Goal: Find specific page/section: Find specific page/section

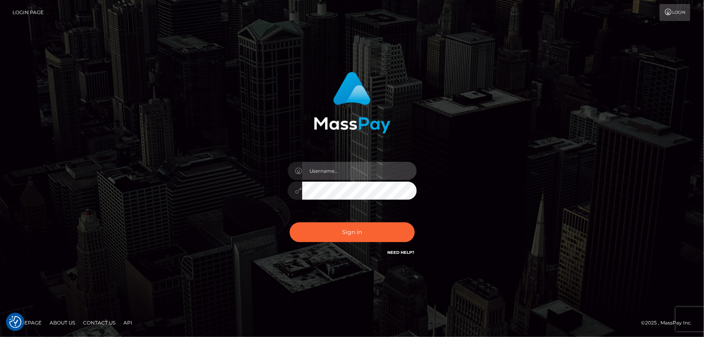
type input "[PERSON_NAME].Cirnat"
click at [413, 220] on div at bounding box center [342, 246] width 165 height 92
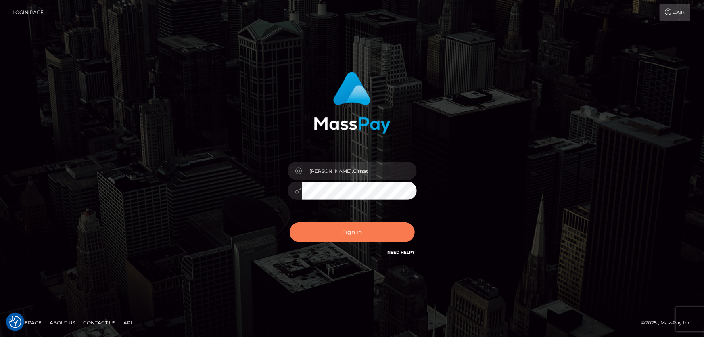
click at [345, 227] on button "Sign in" at bounding box center [352, 232] width 125 height 20
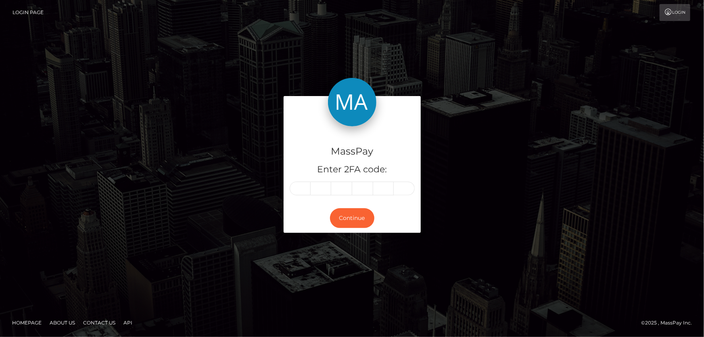
click at [300, 184] on input "text" at bounding box center [300, 189] width 21 height 14
type input "9"
type input "0"
type input "6"
type input "9"
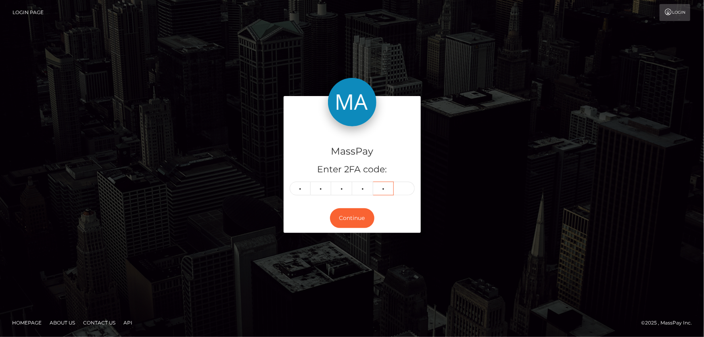
type input "2"
type input "3"
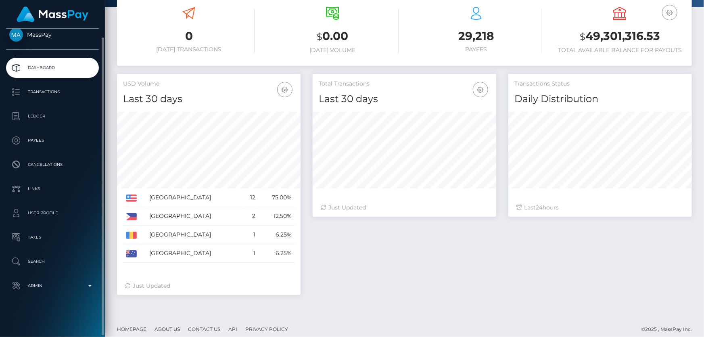
scroll to position [143, 183]
click at [72, 283] on p "Admin" at bounding box center [52, 286] width 86 height 12
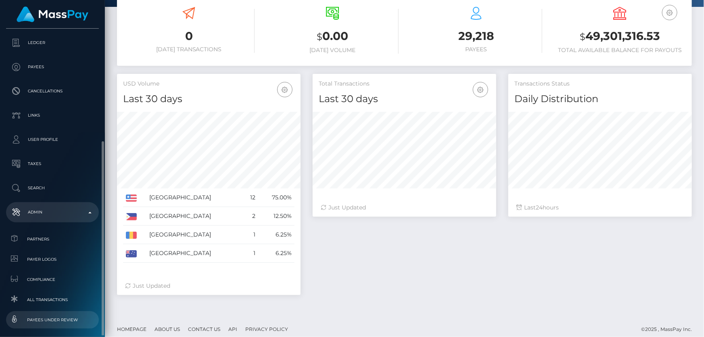
scroll to position [119, 0]
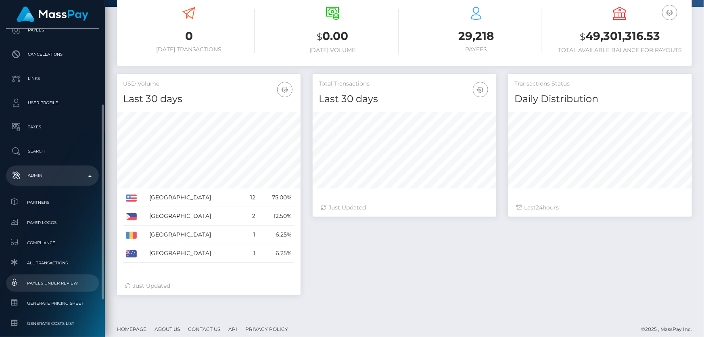
click at [70, 283] on span "Payees under Review" at bounding box center [52, 282] width 86 height 9
